Goal: Task Accomplishment & Management: Use online tool/utility

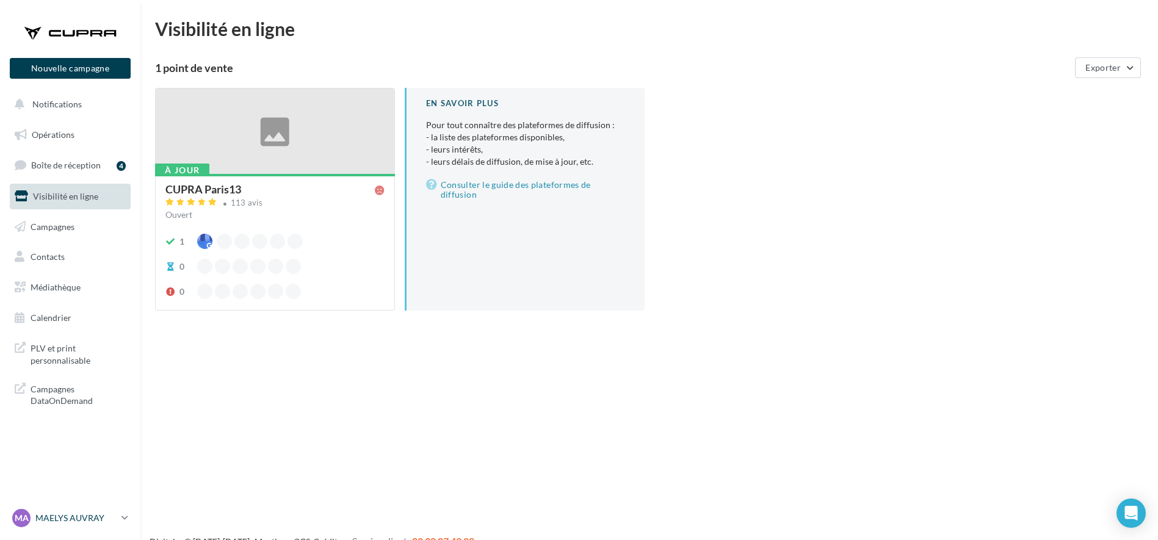
click at [60, 511] on div "MA MAELYS AUVRAY cupra_paris13" at bounding box center [64, 518] width 104 height 18
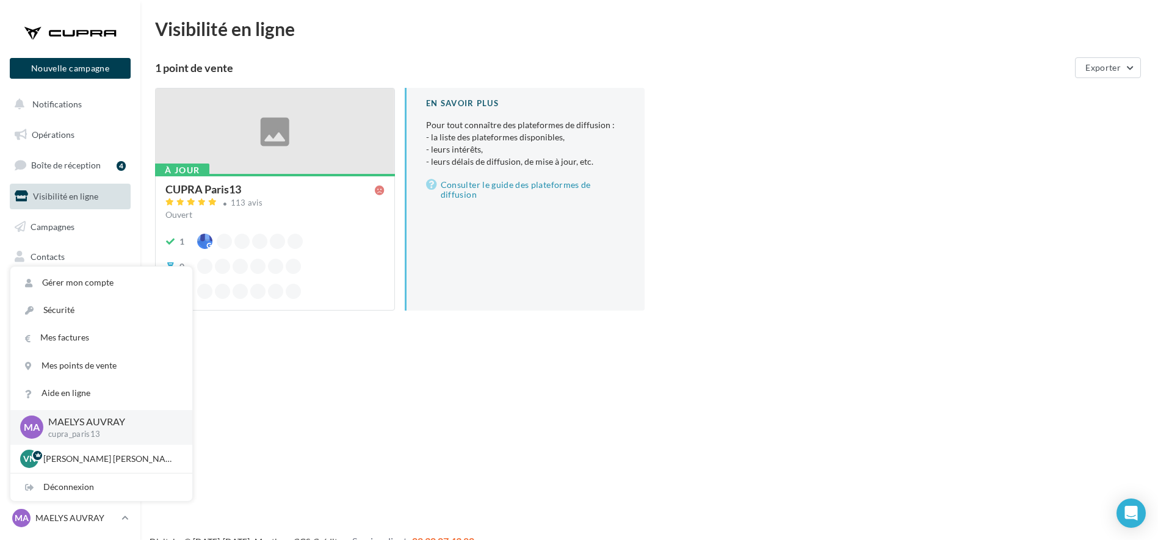
click at [76, 425] on p "MAELYS AUVRAY" at bounding box center [110, 422] width 124 height 14
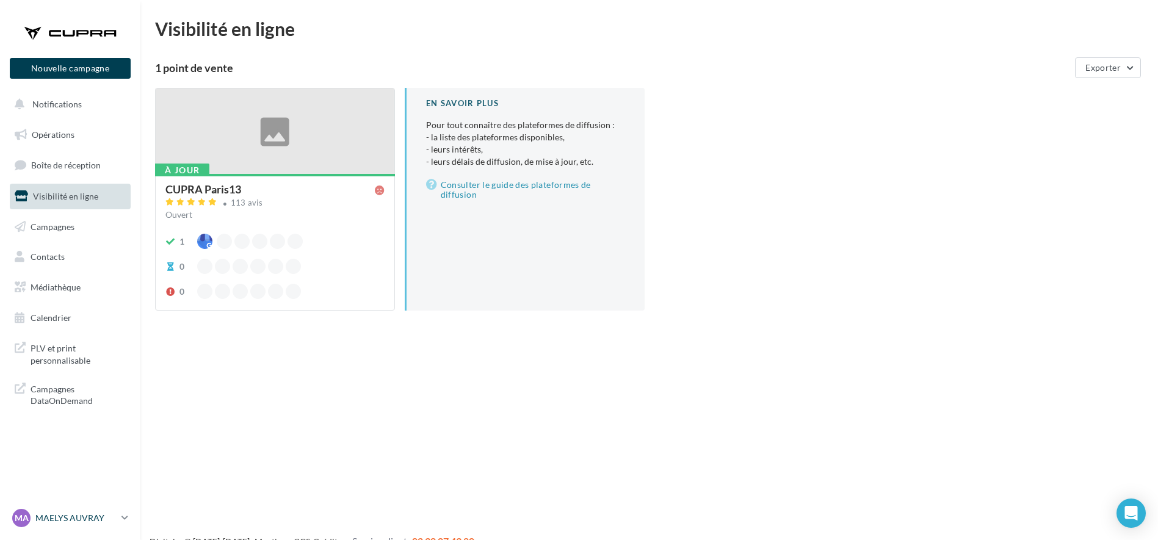
click at [82, 519] on p "MAELYS AUVRAY" at bounding box center [75, 518] width 81 height 12
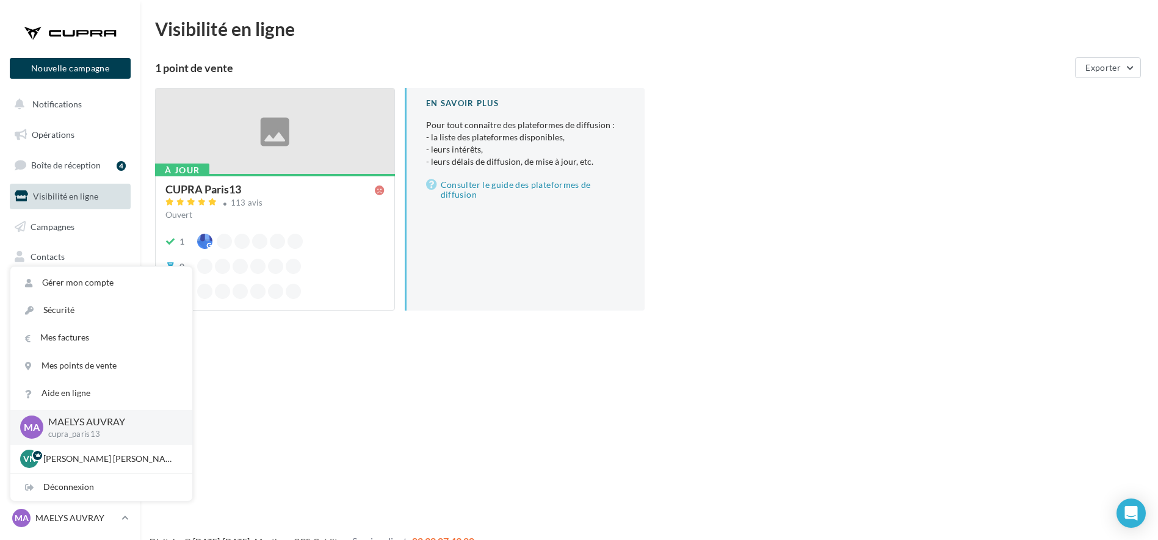
click at [285, 484] on div "Nouvelle campagne Nouvelle campagne Notifications Opérations Boîte de réception…" at bounding box center [579, 290] width 1158 height 540
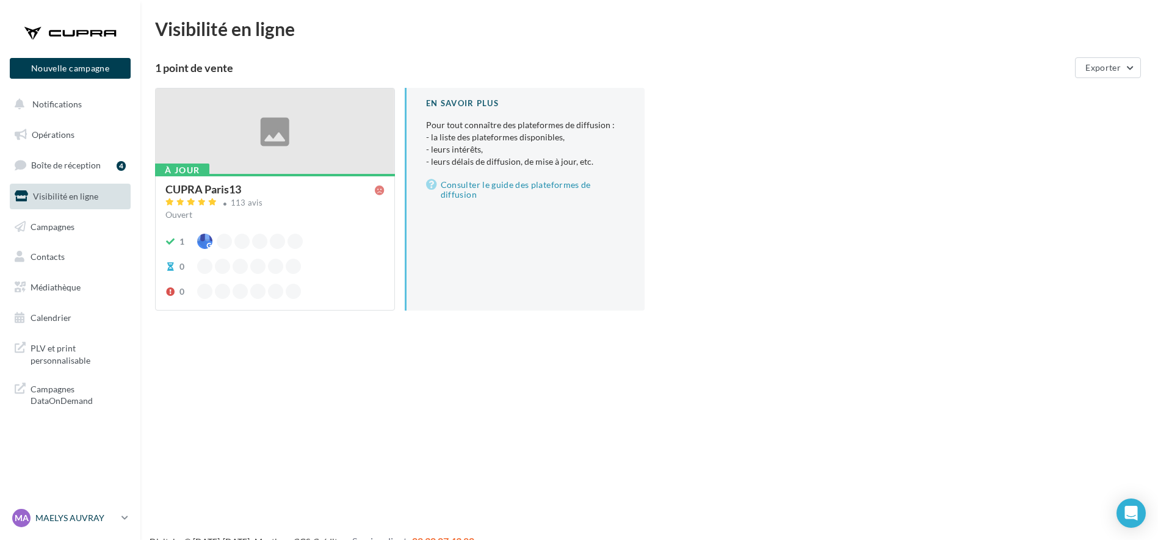
click at [115, 521] on p "MAELYS AUVRAY" at bounding box center [75, 518] width 81 height 12
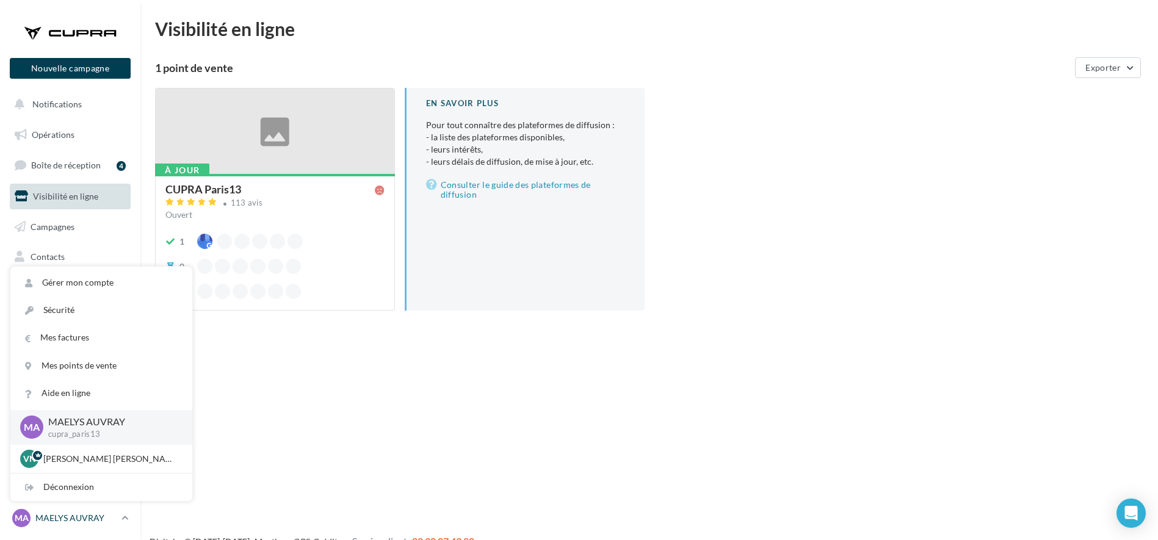
click at [115, 521] on p "MAELYS AUVRAY" at bounding box center [75, 518] width 81 height 12
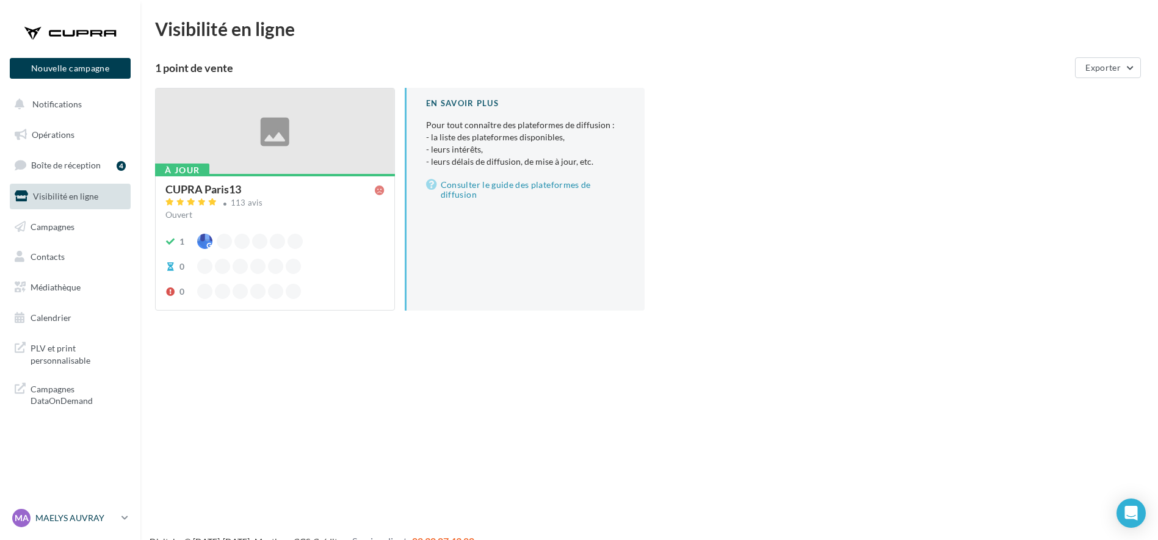
click at [115, 521] on p "MAELYS AUVRAY" at bounding box center [75, 518] width 81 height 12
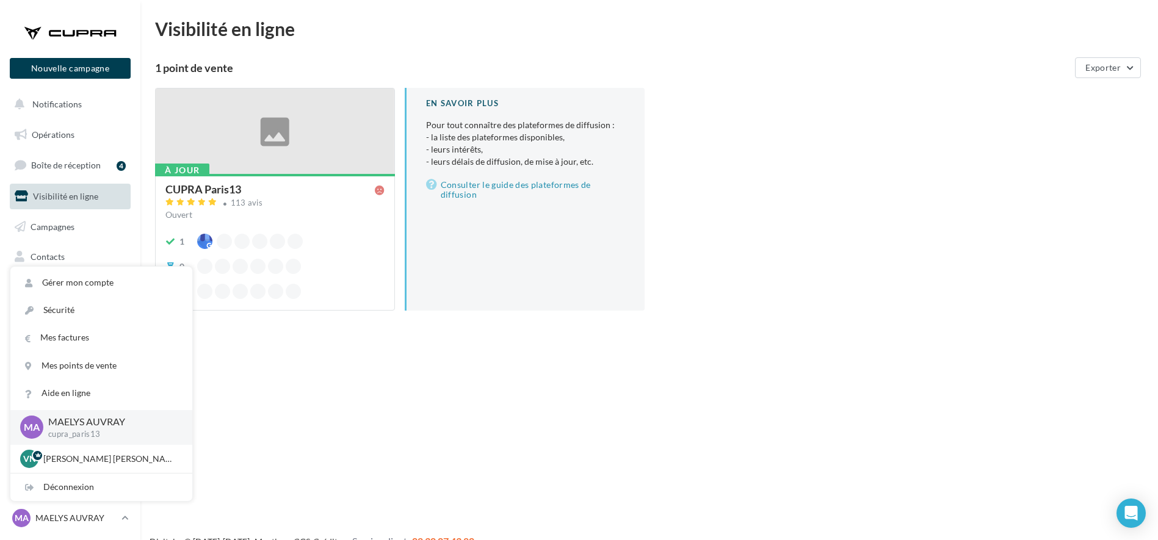
click at [108, 432] on p "cupra_paris13" at bounding box center [110, 434] width 124 height 11
click at [77, 512] on p "MAELYS AUVRAY" at bounding box center [75, 518] width 81 height 12
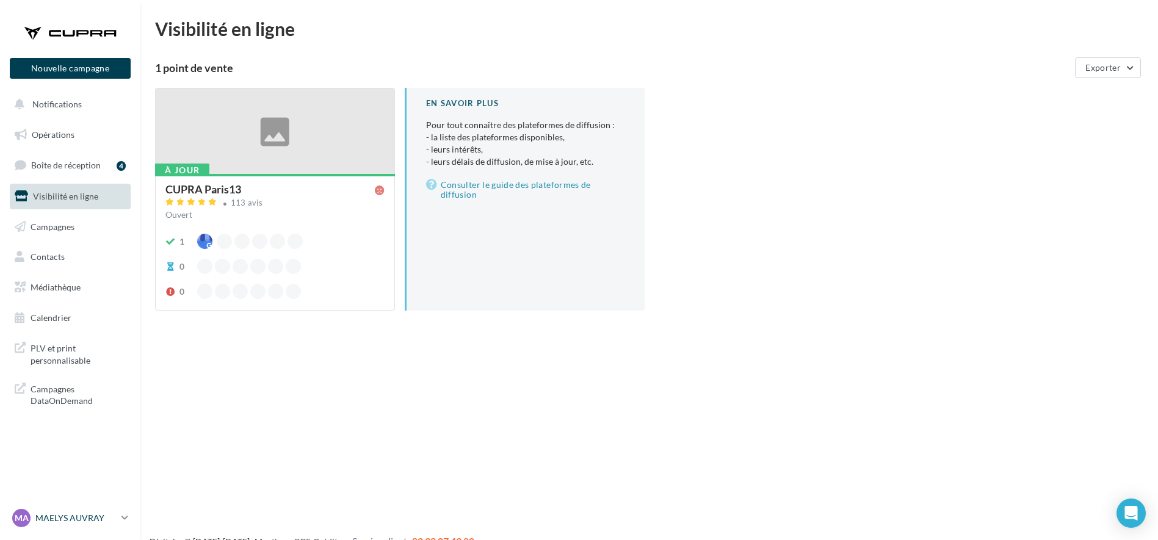
click at [77, 512] on p "MAELYS AUVRAY" at bounding box center [75, 518] width 81 height 12
click at [76, 520] on p "MAELYS AUVRAY" at bounding box center [75, 518] width 81 height 12
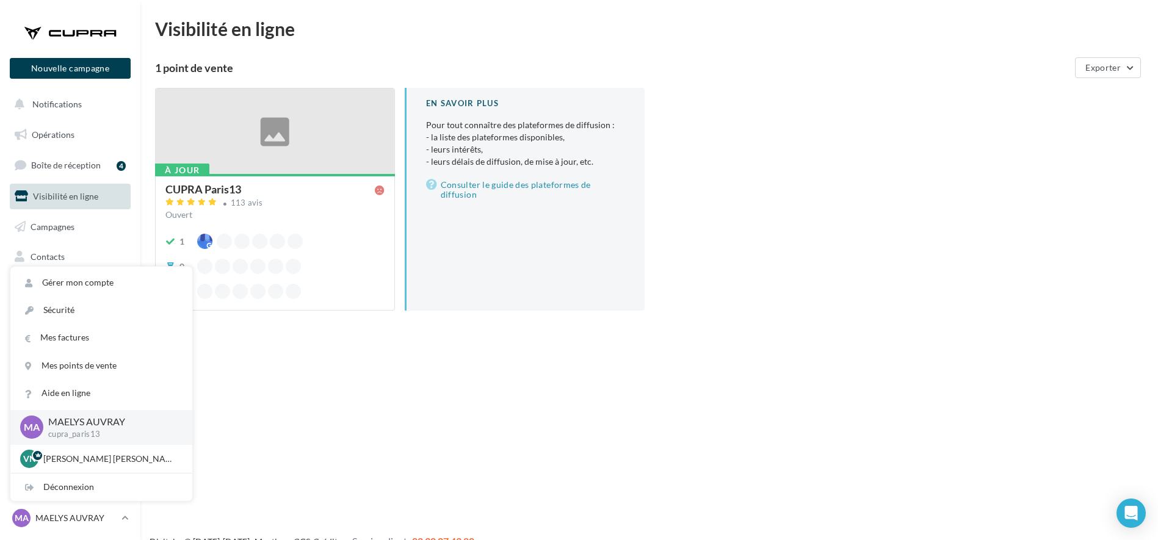
click at [290, 452] on div "Nouvelle campagne Nouvelle campagne Notifications Opérations Boîte de réception…" at bounding box center [579, 290] width 1158 height 540
